Goal: Check status: Check status

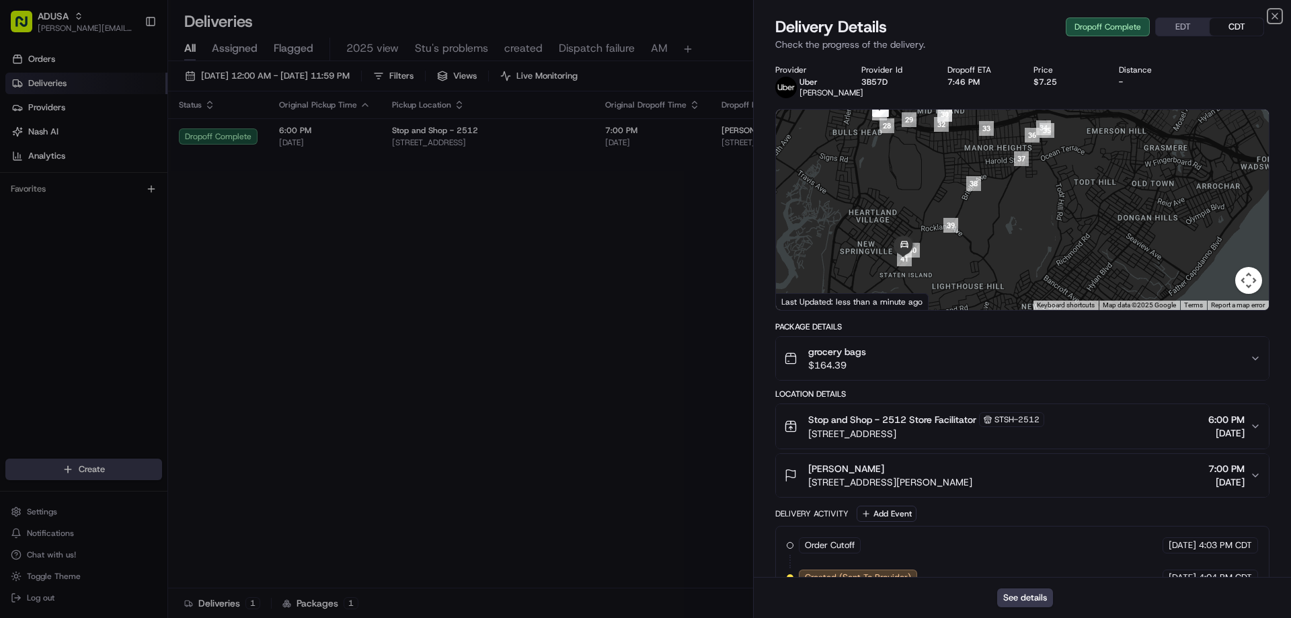
drag, startPoint x: 1274, startPoint y: 16, endPoint x: 1265, endPoint y: 17, distance: 8.8
click at [1273, 16] on icon "button" at bounding box center [1275, 16] width 11 height 11
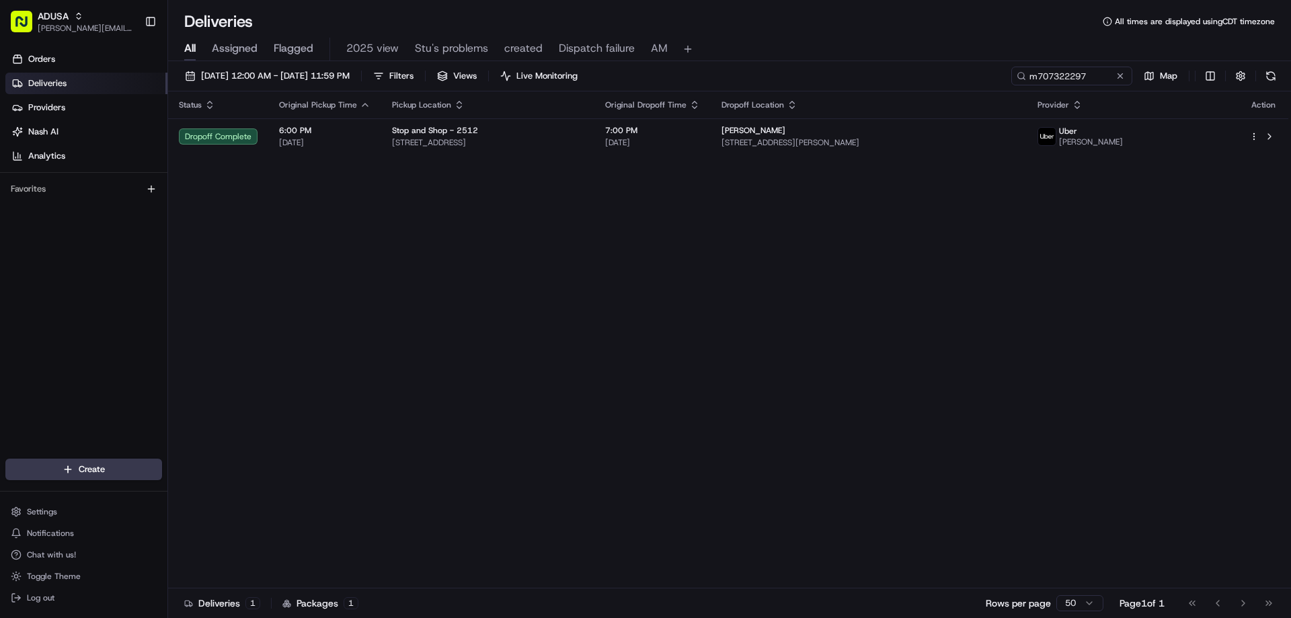
click at [196, 48] on span "All" at bounding box center [189, 48] width 11 height 16
click at [1125, 74] on button at bounding box center [1120, 75] width 13 height 13
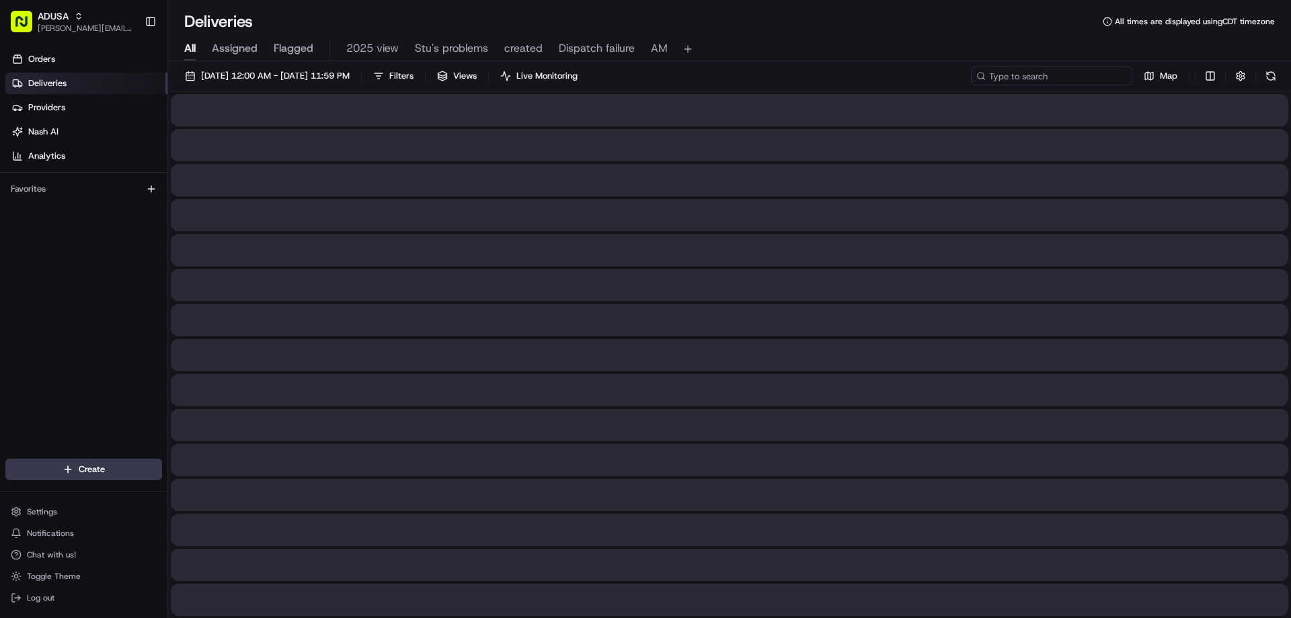
paste input "m705384988"
type input "m705384988"
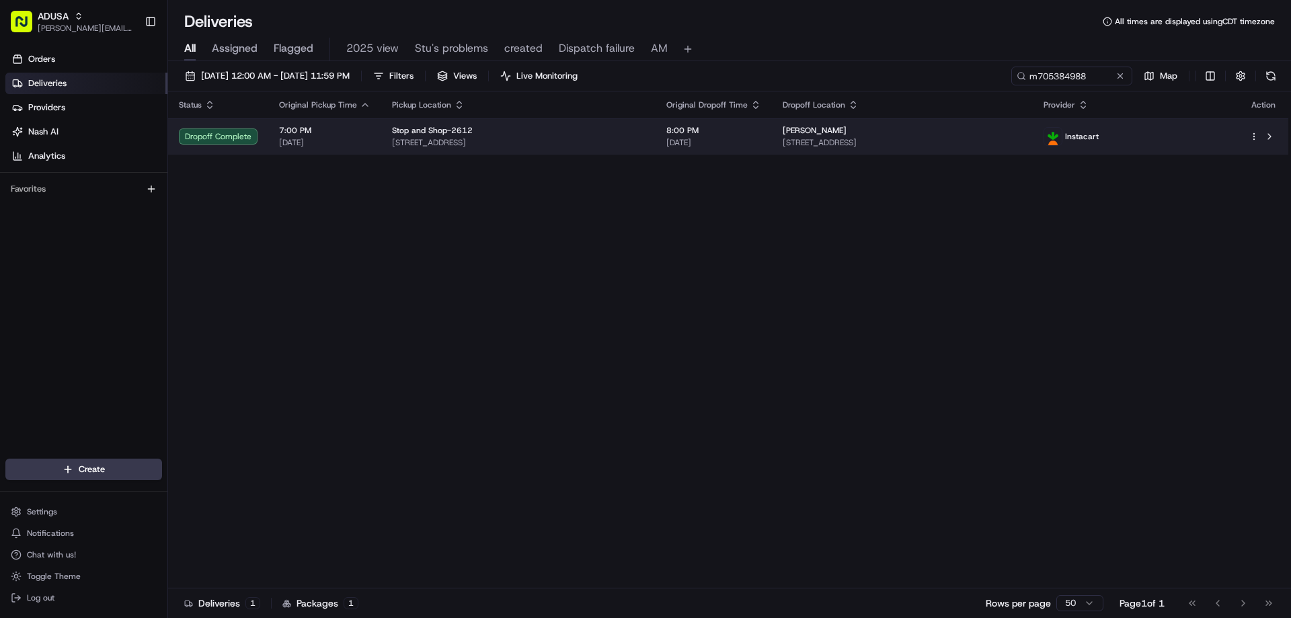
click at [218, 139] on div "Dropoff Complete" at bounding box center [218, 136] width 79 height 16
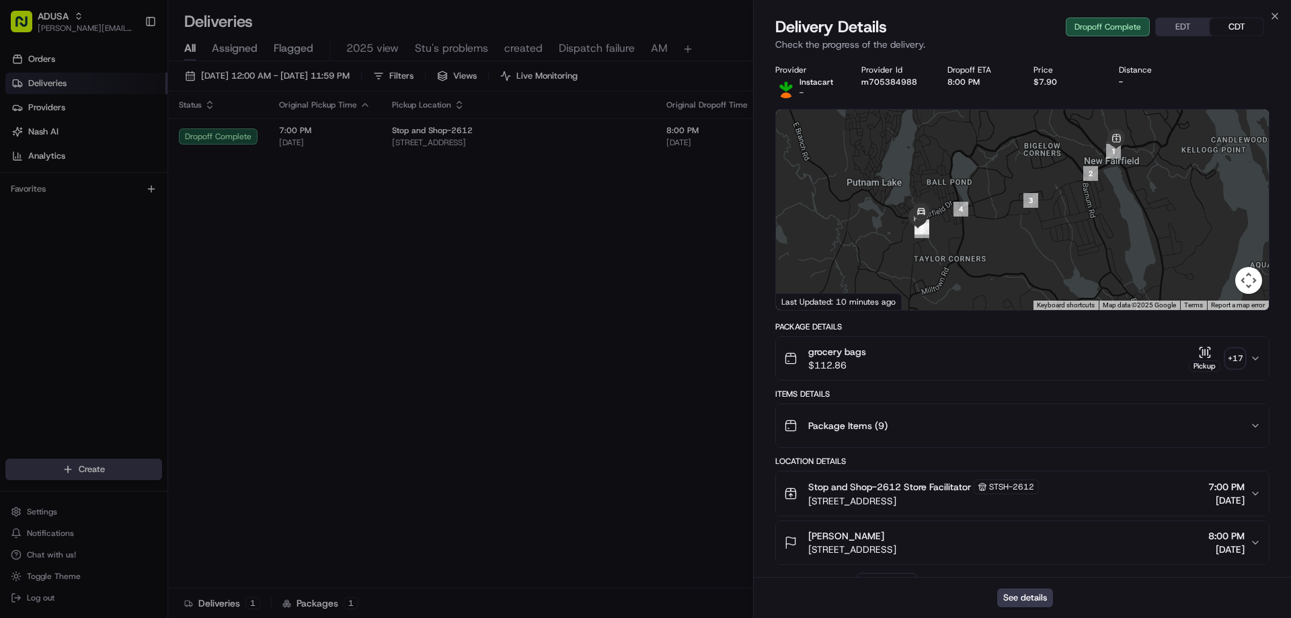
drag, startPoint x: 848, startPoint y: 271, endPoint x: 941, endPoint y: 210, distance: 111.8
click at [941, 210] on div "To navigate, press the arrow keys." at bounding box center [1022, 210] width 493 height 200
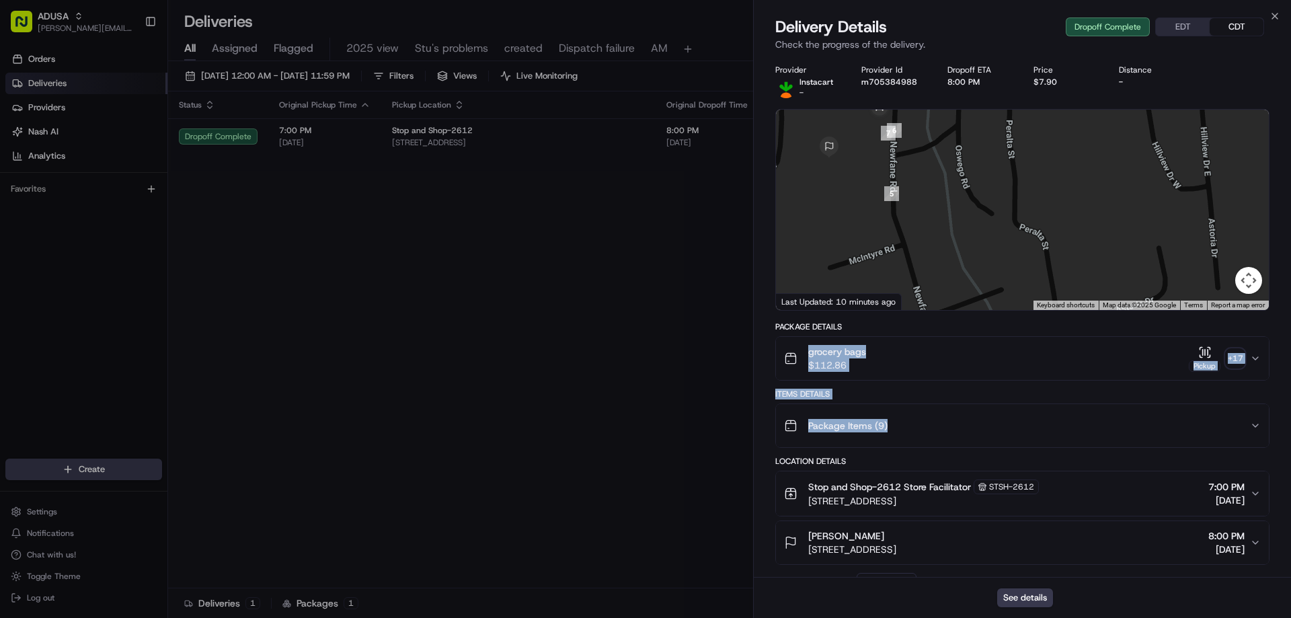
drag, startPoint x: 1049, startPoint y: 412, endPoint x: 1063, endPoint y: 317, distance: 96.6
click at [1063, 317] on div "Provider Instacart - Provider Id m705384988 Dropoff ETA 8:00 PM Price $7.90 Dis…" at bounding box center [1023, 542] width 494 height 955
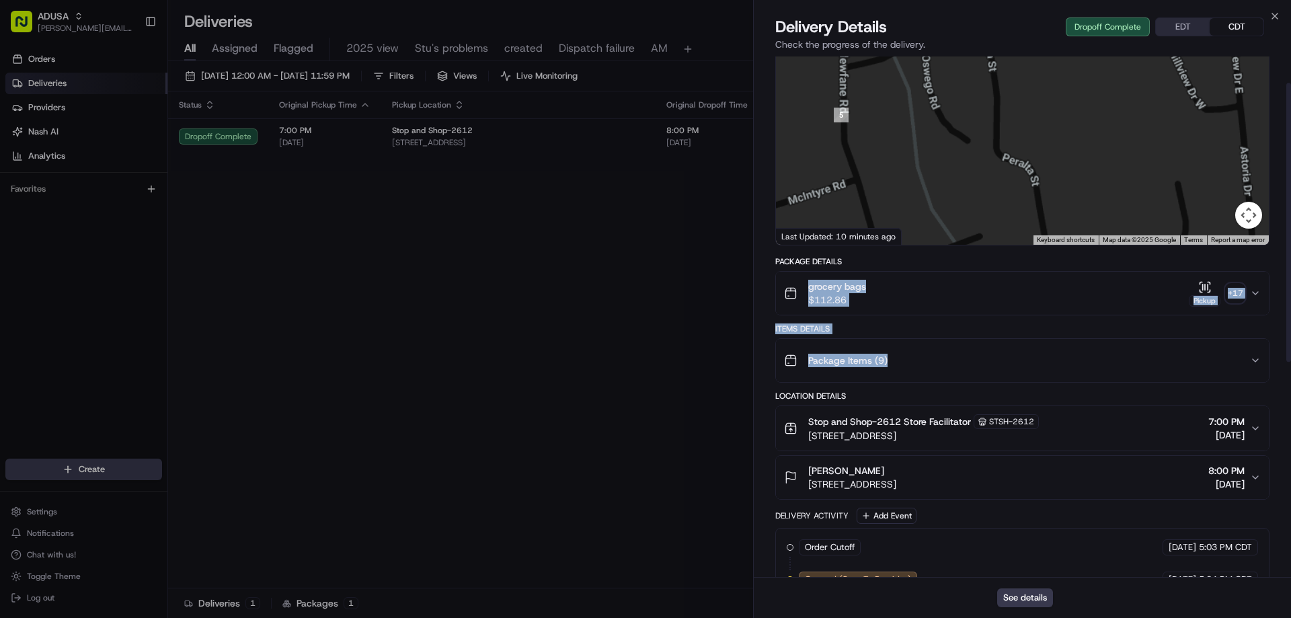
scroll to position [47, 0]
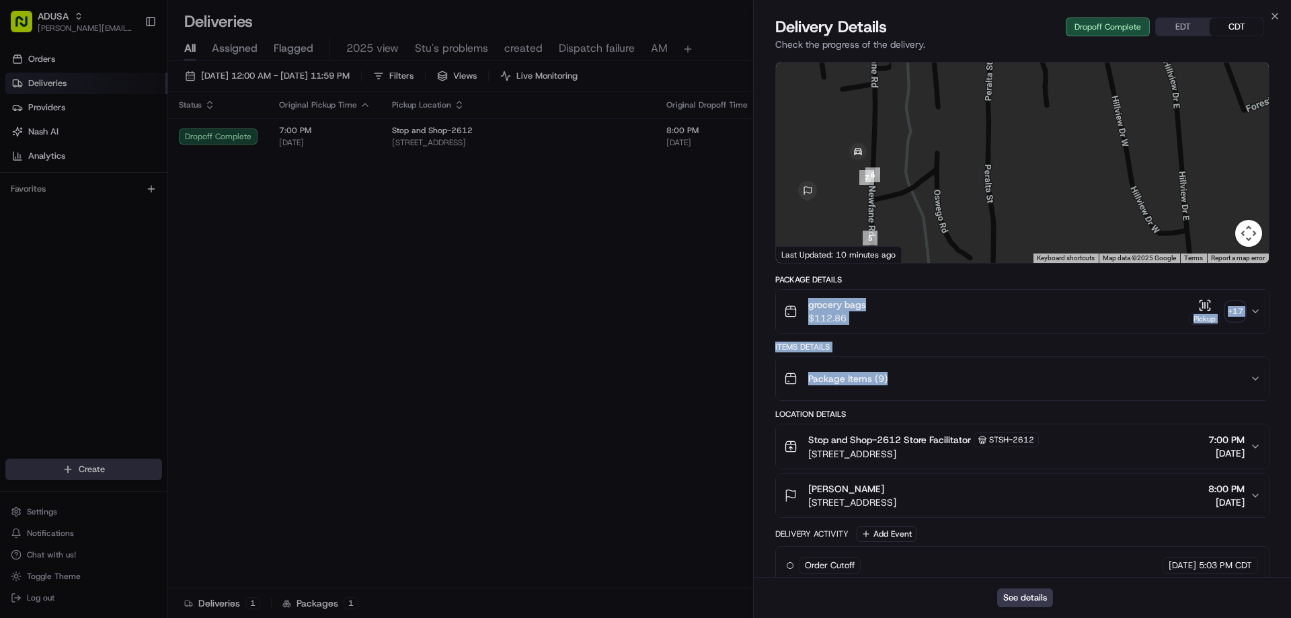
drag, startPoint x: 859, startPoint y: 115, endPoint x: 882, endPoint y: 220, distance: 107.4
click at [882, 220] on div at bounding box center [1022, 163] width 493 height 200
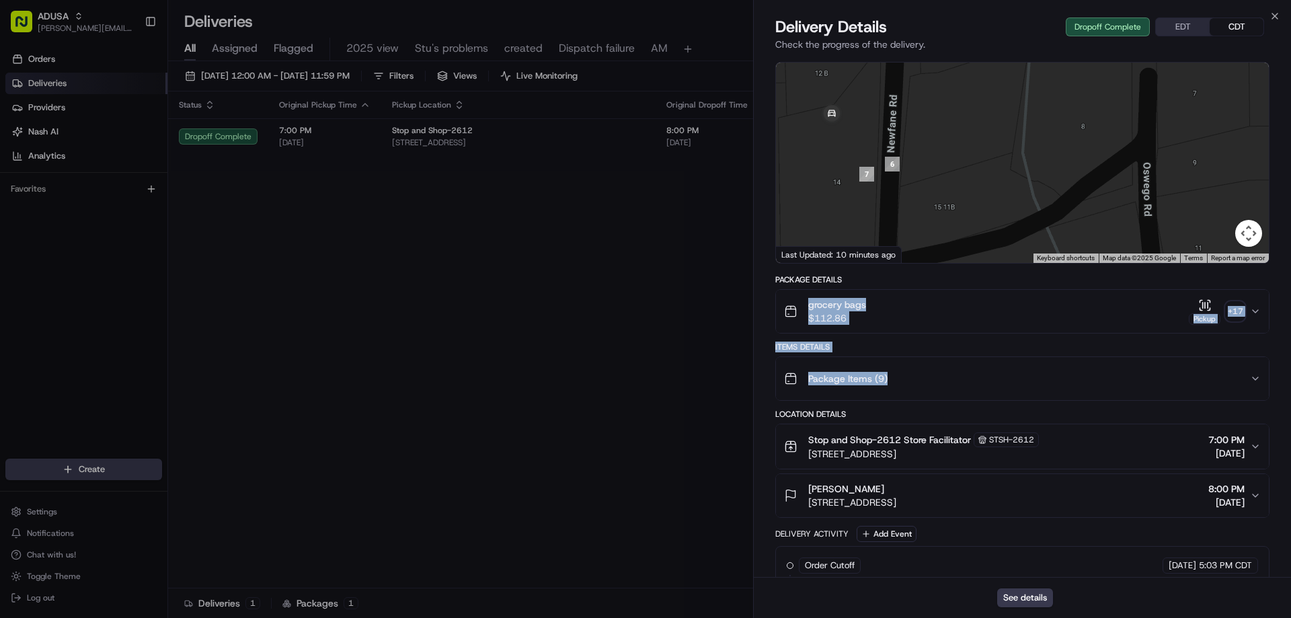
drag, startPoint x: 816, startPoint y: 188, endPoint x: 887, endPoint y: 175, distance: 72.6
click at [887, 175] on div at bounding box center [1022, 163] width 493 height 200
